Goal: Check status: Check status

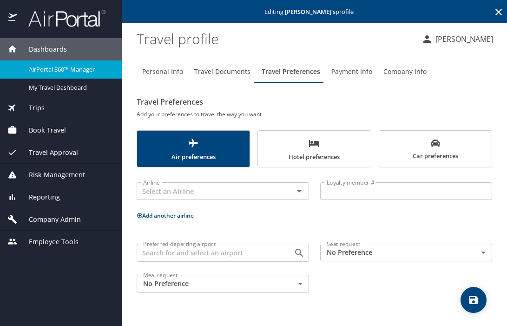
click at [36, 107] on span "Trips" at bounding box center [30, 108] width 27 height 10
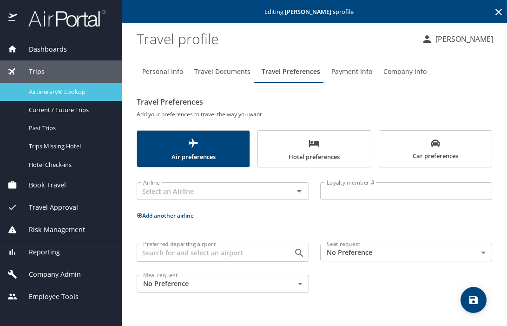
click at [46, 89] on span "Airtinerary® Lookup" at bounding box center [70, 91] width 82 height 9
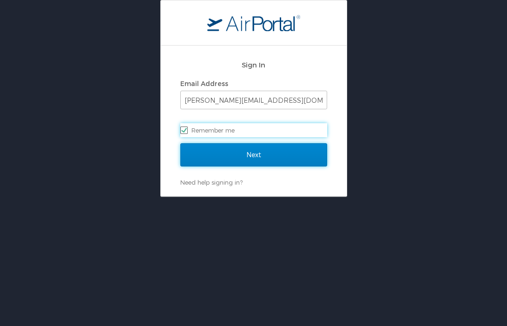
click at [248, 154] on input "Next" at bounding box center [253, 154] width 147 height 23
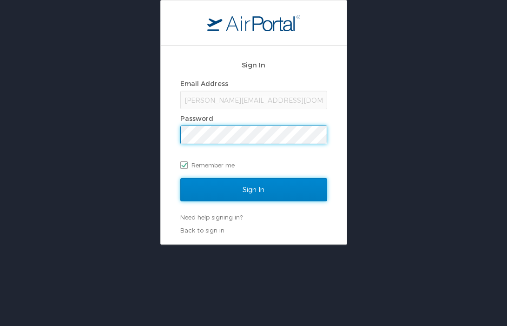
click at [251, 191] on input "Sign In" at bounding box center [253, 189] width 147 height 23
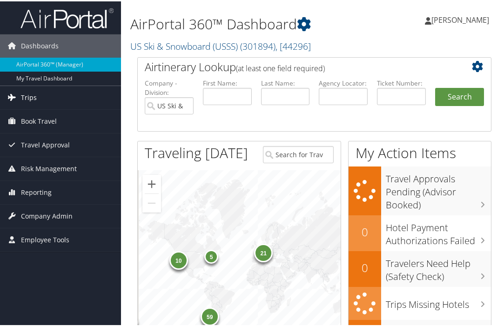
click at [29, 96] on span "Trips" at bounding box center [29, 96] width 16 height 23
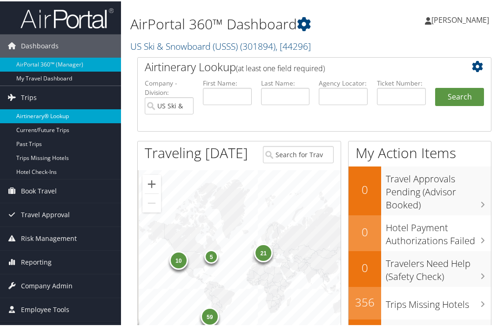
click at [41, 113] on link "Airtinerary® Lookup" at bounding box center [60, 115] width 121 height 14
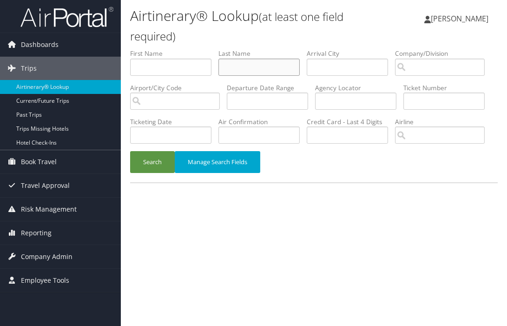
click at [241, 66] on input "text" at bounding box center [259, 67] width 81 height 17
click at [152, 159] on button "Search" at bounding box center [152, 162] width 45 height 22
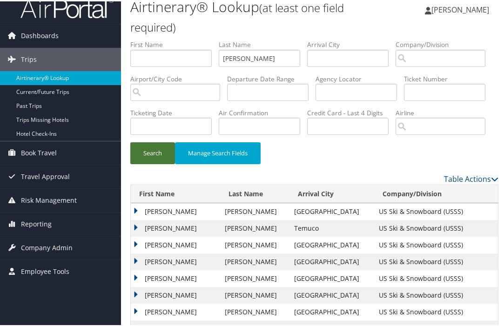
scroll to position [12, 0]
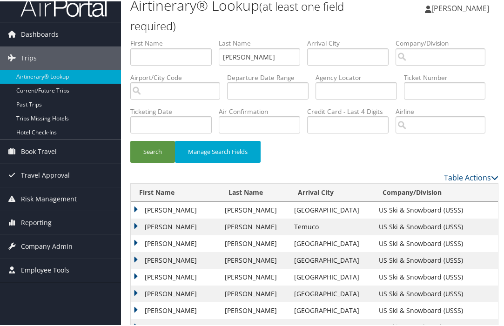
click at [135, 224] on td "MATTHEW THOMAS" at bounding box center [175, 225] width 89 height 17
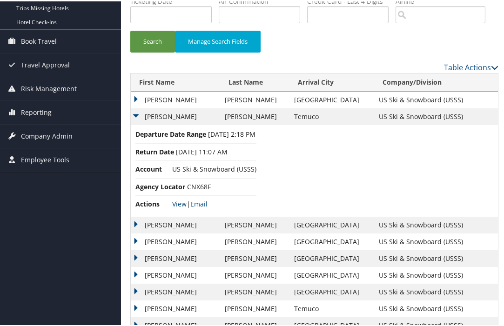
scroll to position [122, 0]
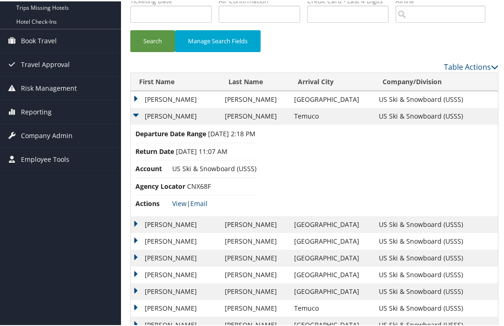
click at [136, 222] on td "MATTHEW THOMAS" at bounding box center [175, 223] width 89 height 17
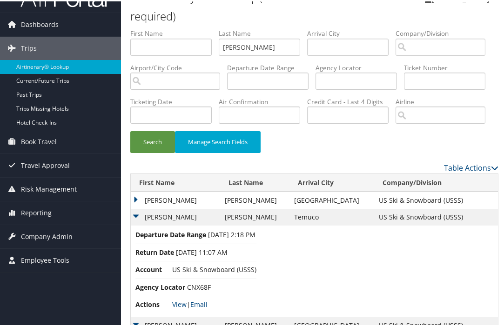
scroll to position [0, 0]
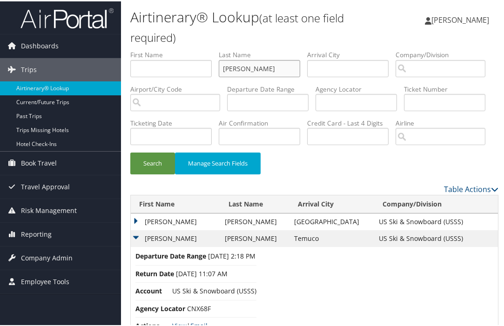
click at [246, 66] on input "gnoza" at bounding box center [259, 67] width 81 height 17
type input "g"
type input "patty"
click at [147, 166] on button "Search" at bounding box center [152, 162] width 45 height 22
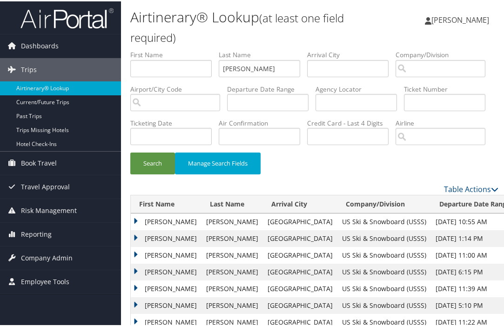
click at [134, 253] on td "ANOUK" at bounding box center [166, 254] width 71 height 17
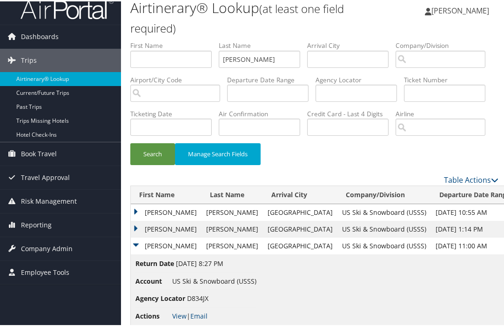
scroll to position [12, 0]
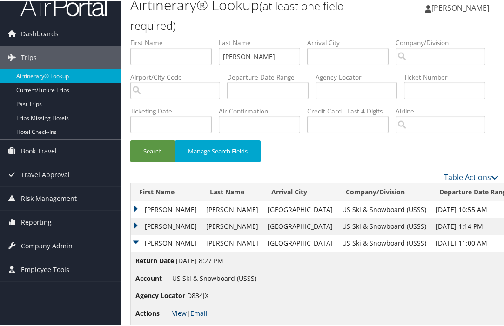
click at [177, 310] on link "View" at bounding box center [179, 311] width 14 height 9
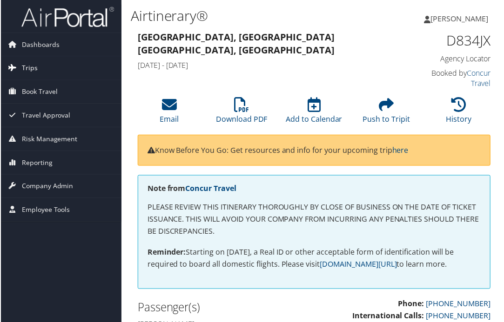
click at [30, 70] on span "Trips" at bounding box center [29, 68] width 16 height 23
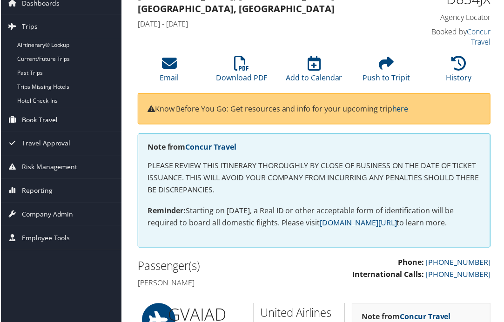
scroll to position [40, 0]
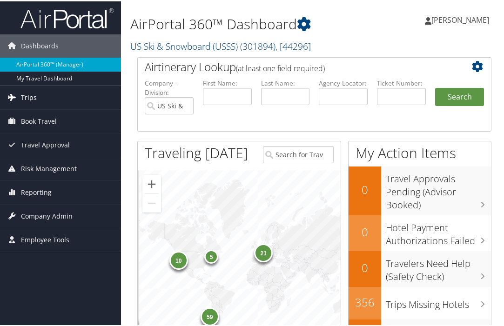
click at [24, 95] on span "Trips" at bounding box center [29, 96] width 16 height 23
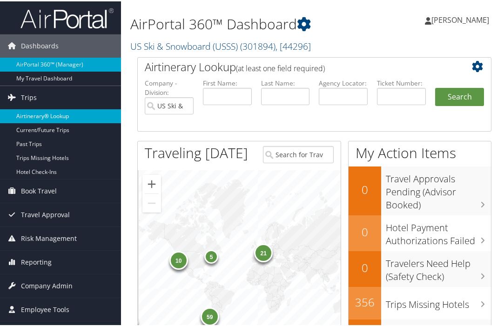
click at [31, 114] on link "Airtinerary® Lookup" at bounding box center [60, 115] width 121 height 14
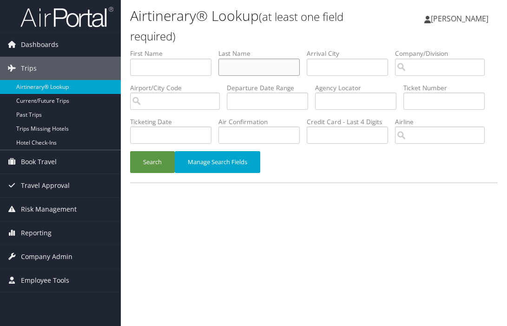
click at [232, 67] on input "text" at bounding box center [259, 67] width 81 height 17
click at [147, 166] on button "Search" at bounding box center [152, 162] width 45 height 22
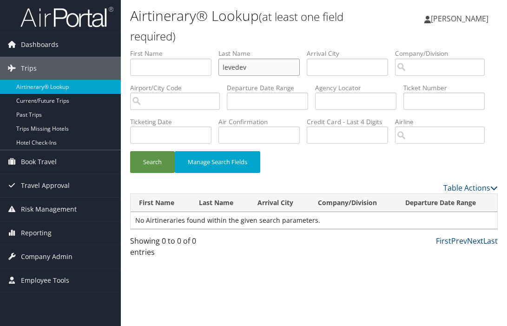
click at [249, 66] on input "levedev" at bounding box center [259, 67] width 81 height 17
type input "lebedev"
click at [151, 159] on button "Search" at bounding box center [152, 162] width 45 height 22
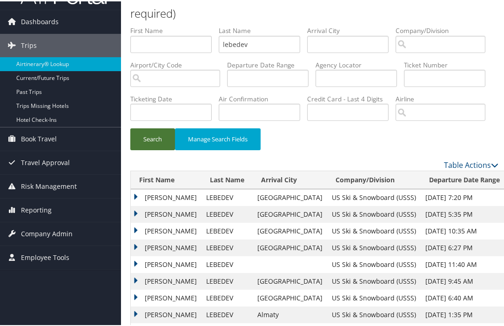
scroll to position [70, 0]
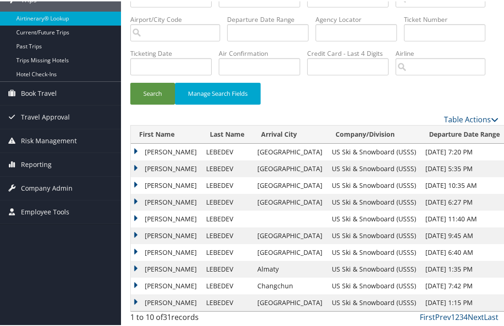
click at [135, 166] on td "VLADIMIR" at bounding box center [166, 167] width 71 height 17
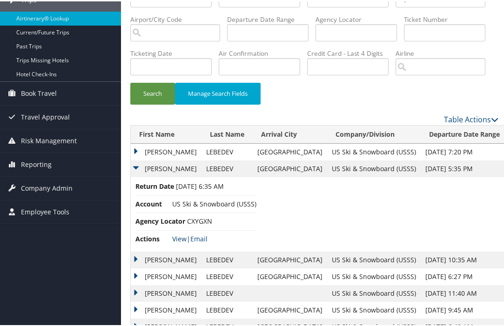
click at [177, 234] on link "View" at bounding box center [179, 237] width 14 height 9
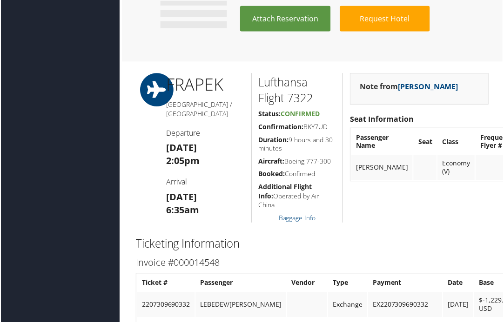
scroll to position [590, 2]
